Goal: Task Accomplishment & Management: Use online tool/utility

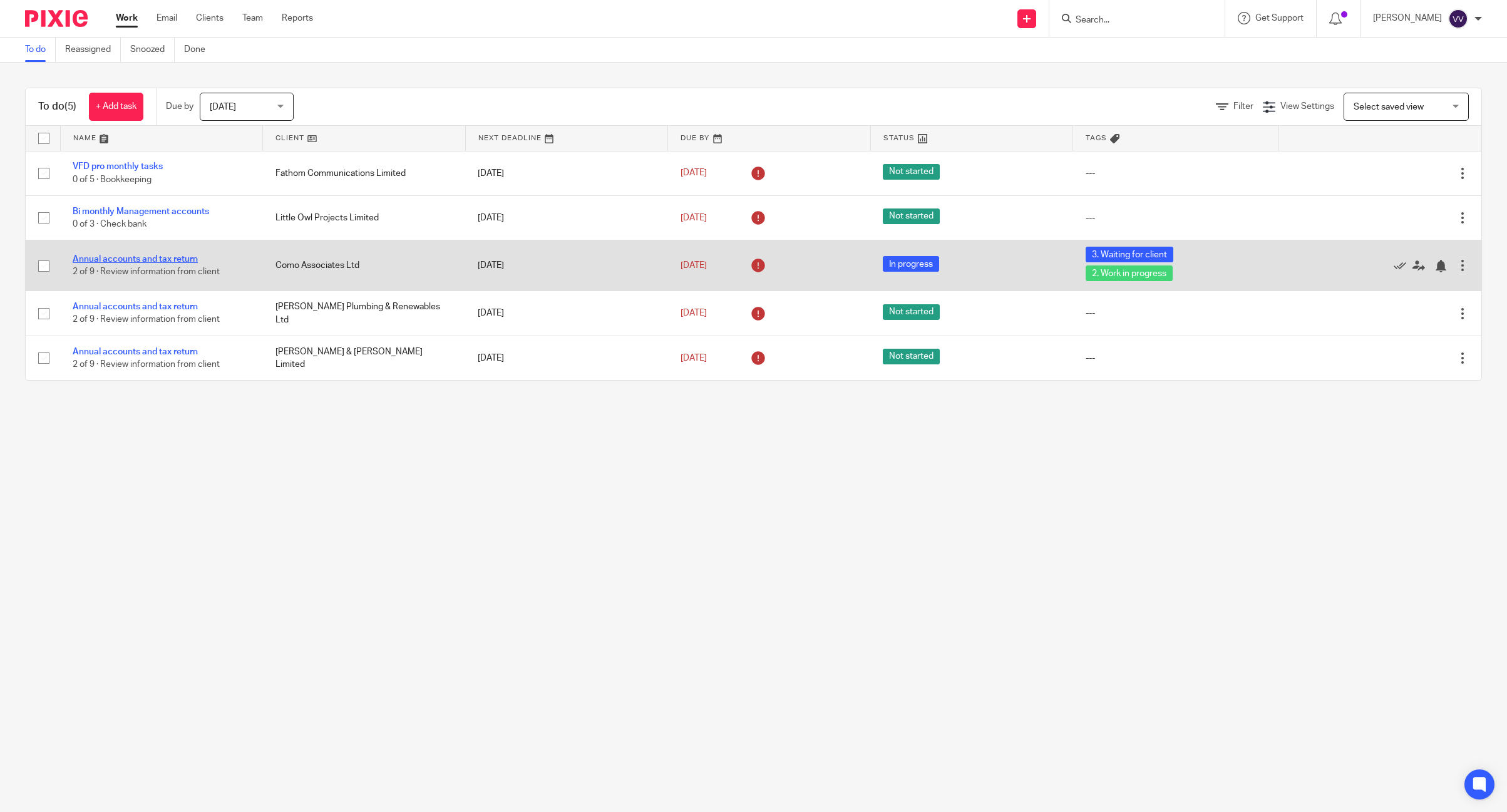
click at [142, 256] on link "Annual accounts and tax return" at bounding box center [135, 259] width 126 height 9
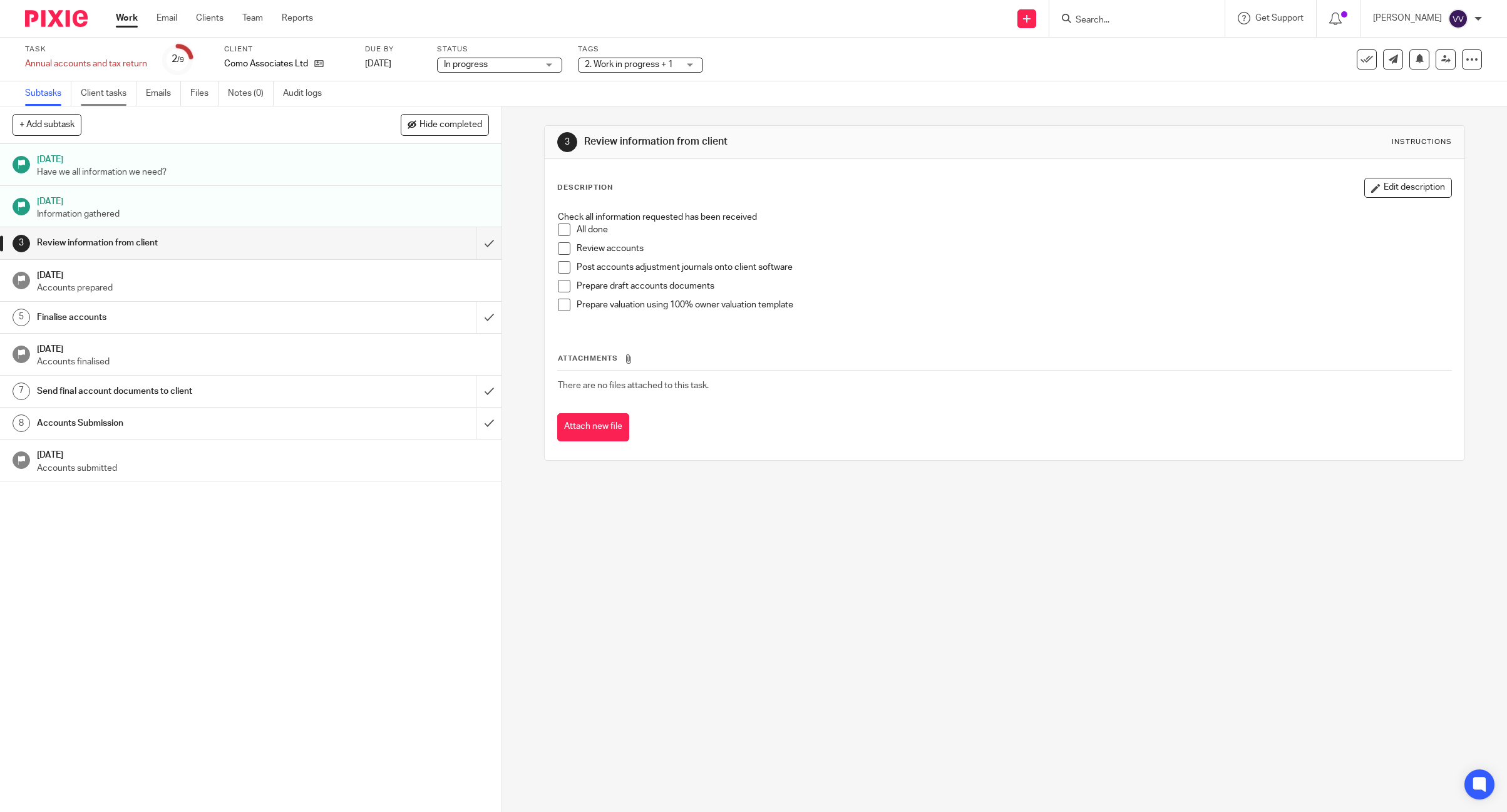
click at [120, 94] on link "Client tasks" at bounding box center [109, 94] width 56 height 24
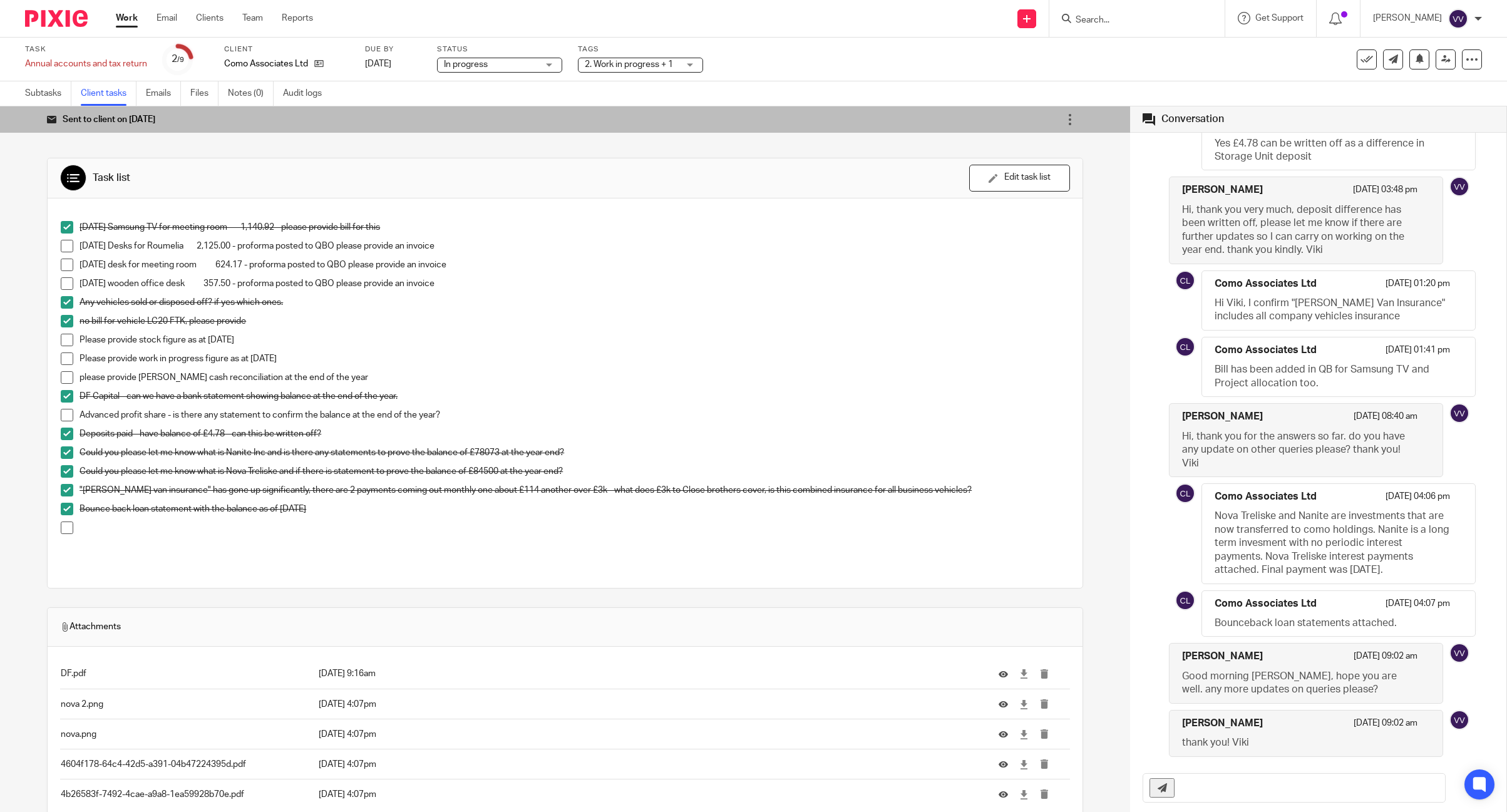
scroll to position [206, 0]
